Goal: Navigation & Orientation: Understand site structure

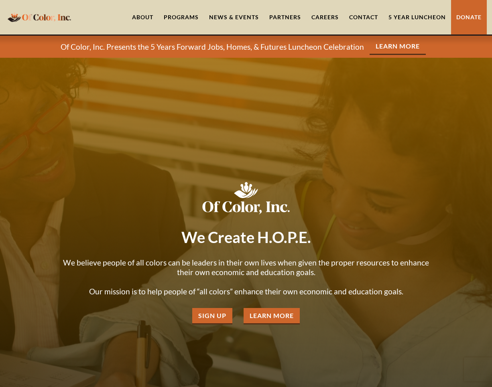
click at [147, 14] on link "About" at bounding box center [143, 17] width 32 height 35
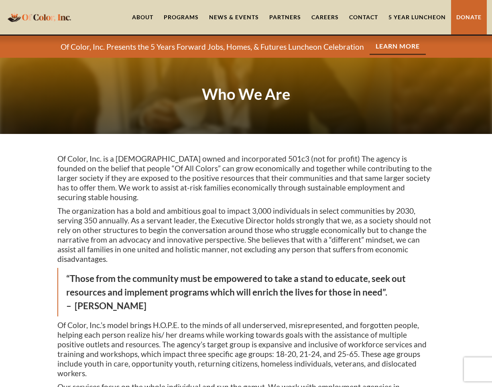
click at [189, 14] on div "Programs" at bounding box center [181, 17] width 35 height 8
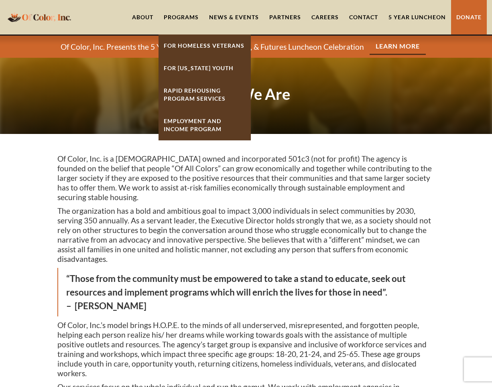
click at [148, 15] on link "About" at bounding box center [143, 17] width 32 height 35
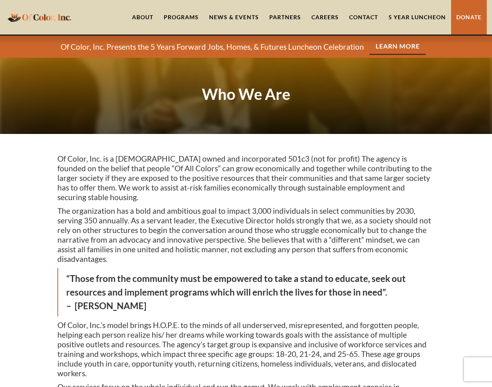
click at [142, 15] on link "About" at bounding box center [143, 17] width 32 height 35
